Goal: Information Seeking & Learning: Learn about a topic

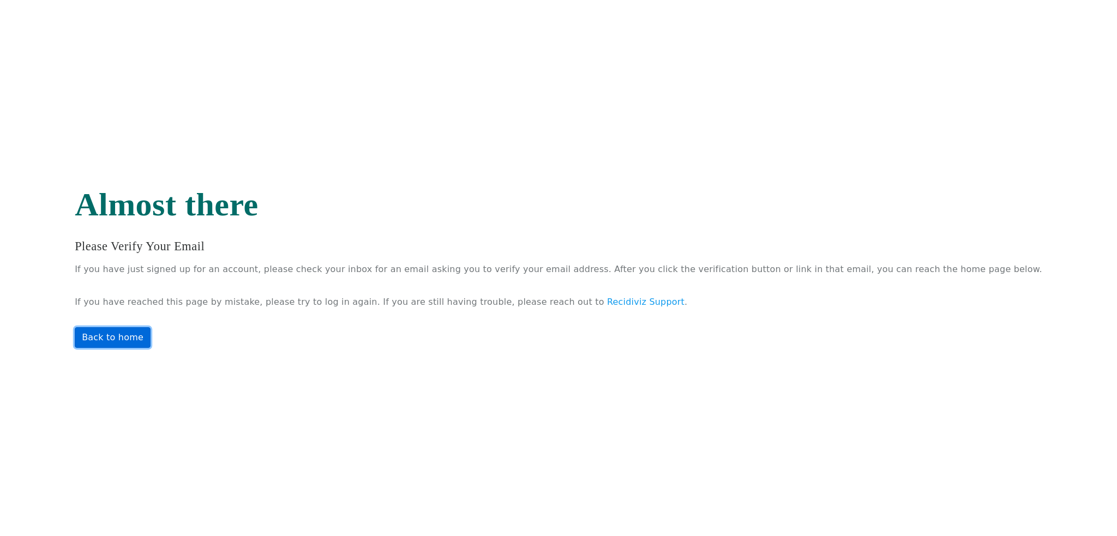
click at [149, 336] on link "Back to home" at bounding box center [113, 337] width 76 height 21
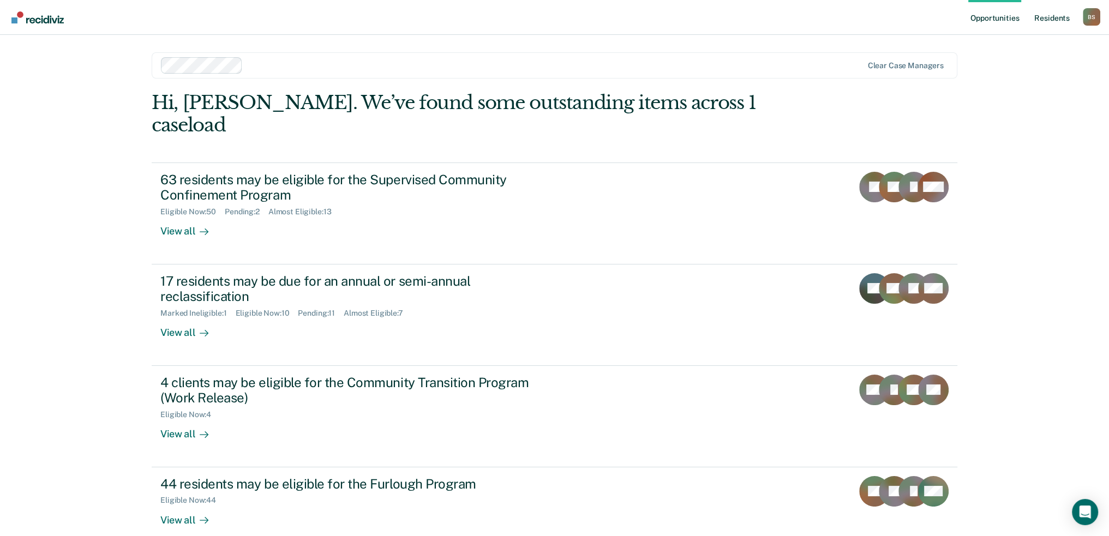
click at [1050, 15] on link "Resident s" at bounding box center [1052, 17] width 40 height 35
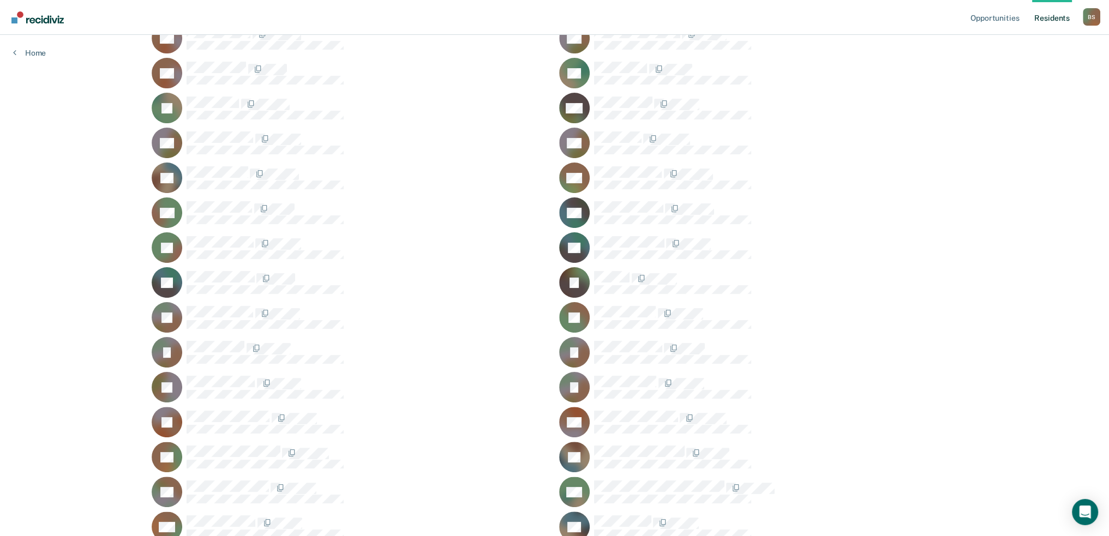
scroll to position [382, 0]
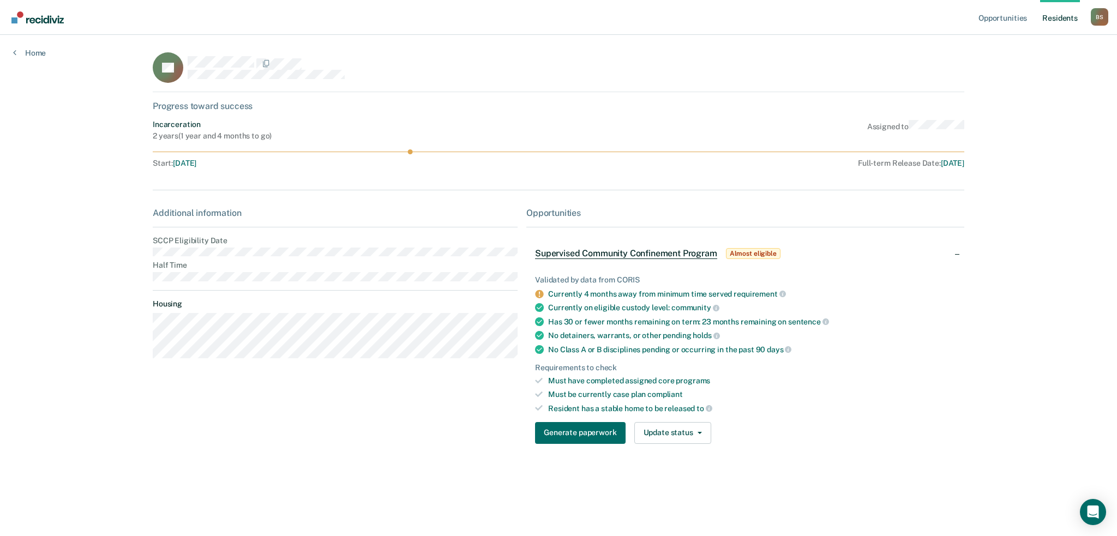
click at [212, 253] on main "JH Progress toward success Incarceration 2 years ( 1 year and 4 months to go ) …" at bounding box center [559, 272] width 838 height 475
click at [198, 275] on main "JH Progress toward success Incarceration 2 years ( 1 year and 4 months to go ) …" at bounding box center [559, 272] width 838 height 475
